Goal: Transaction & Acquisition: Purchase product/service

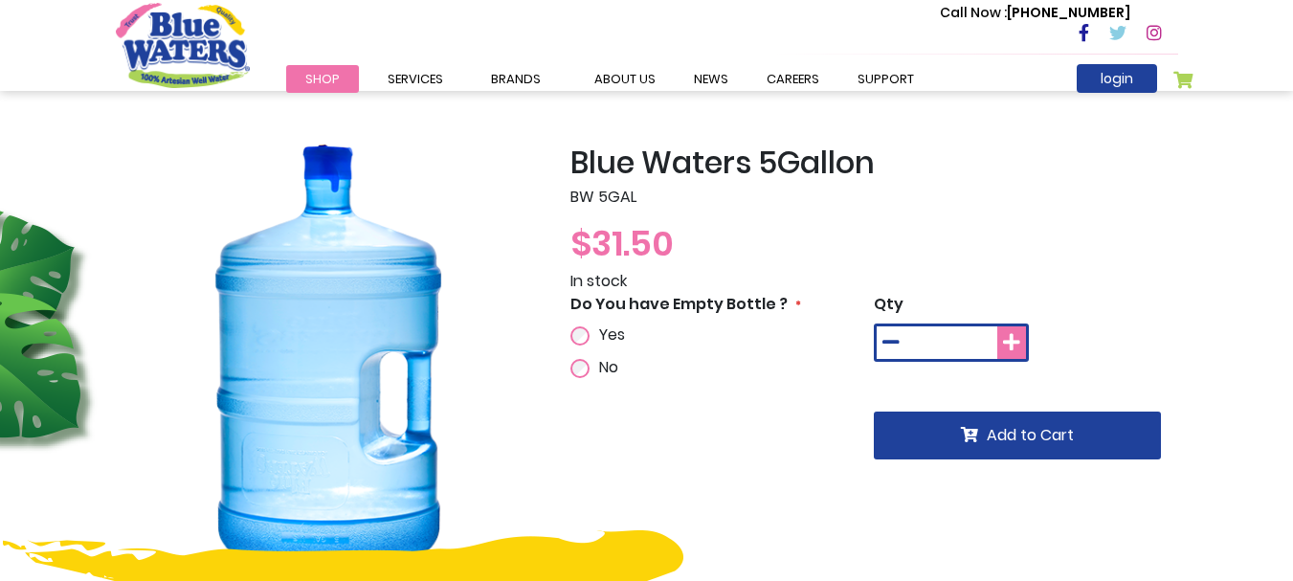
click at [1017, 348] on icon at bounding box center [1011, 342] width 17 height 19
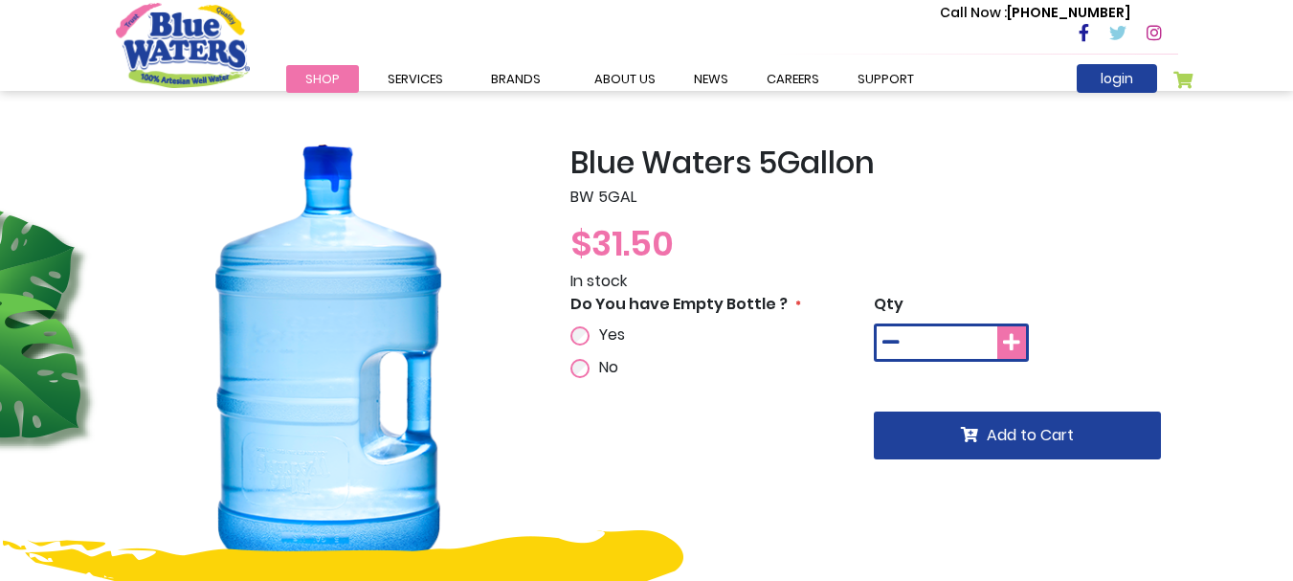
type input "*"
